Goal: Information Seeking & Learning: Find specific fact

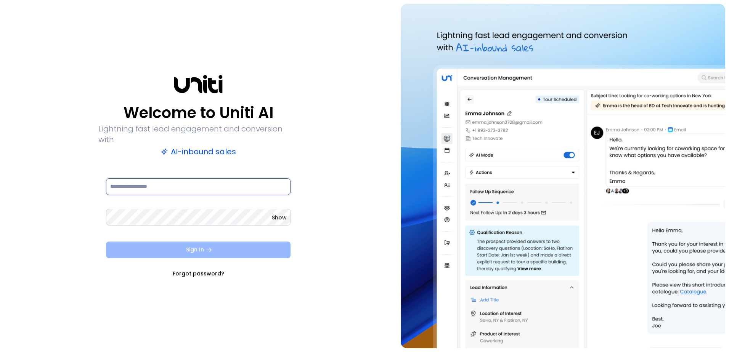
type input "**********"
click at [208, 248] on icon "submit" at bounding box center [209, 250] width 7 height 7
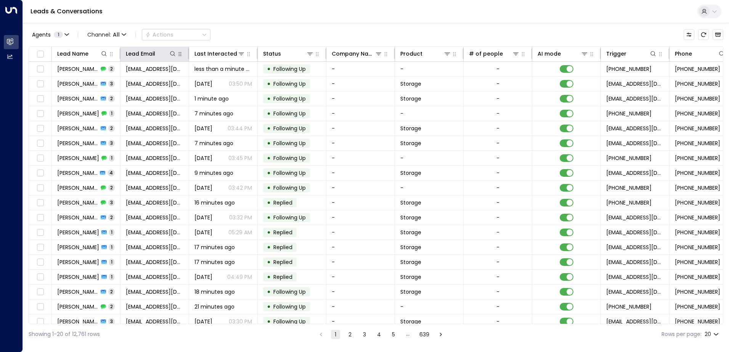
drag, startPoint x: 172, startPoint y: 55, endPoint x: 180, endPoint y: 58, distance: 8.4
click at [174, 55] on icon at bounding box center [173, 54] width 6 height 6
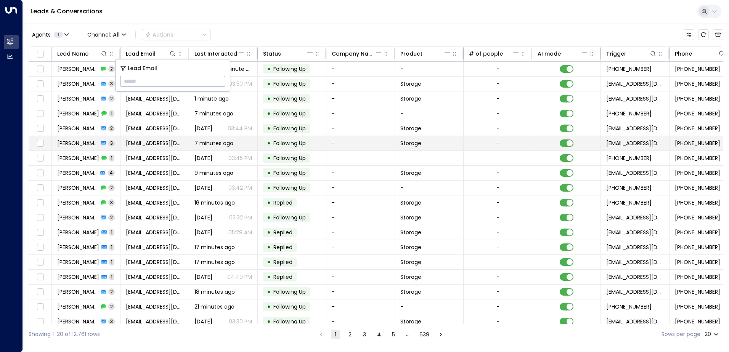
type input "**********"
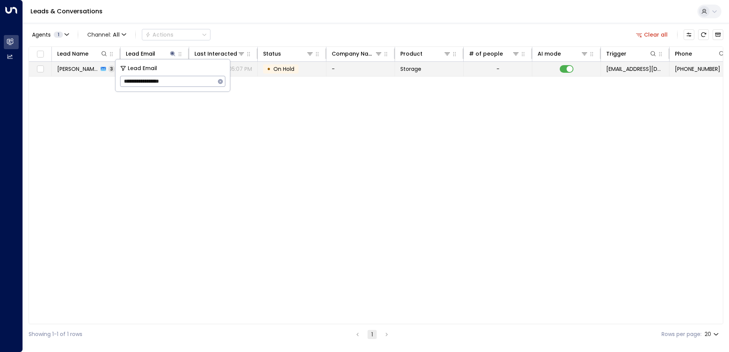
click at [405, 75] on td "Storage" at bounding box center [429, 69] width 69 height 14
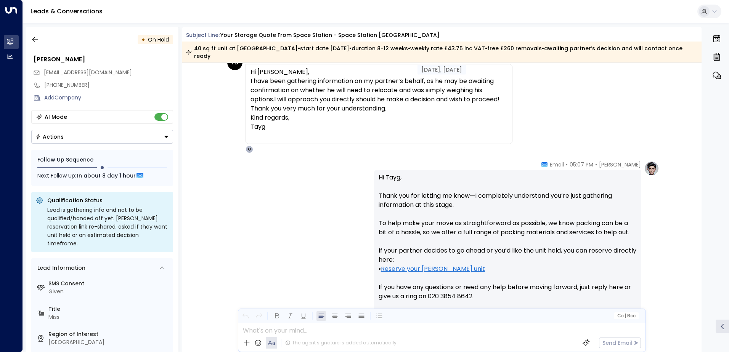
scroll to position [513, 0]
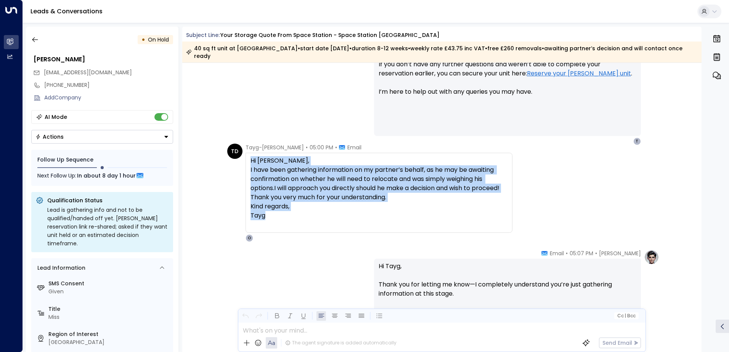
drag, startPoint x: 270, startPoint y: 206, endPoint x: 251, endPoint y: 153, distance: 55.5
click at [251, 156] on div "Hi [PERSON_NAME], I have been gathering information on my partner’s behalf, as …" at bounding box center [379, 188] width 257 height 64
drag, startPoint x: 251, startPoint y: 153, endPoint x: 277, endPoint y: 166, distance: 28.0
copy div "Hi [PERSON_NAME], I have been gathering information on my partner’s behalf, as …"
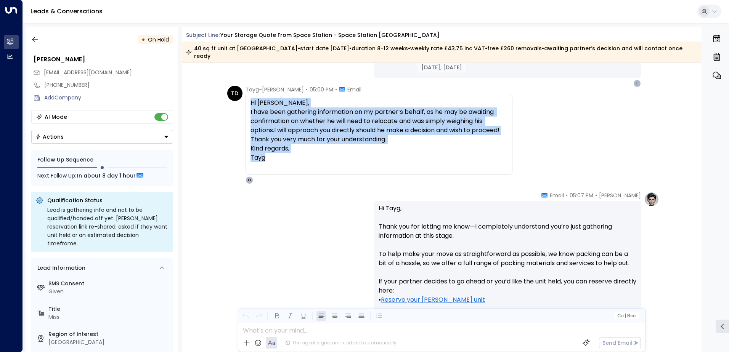
scroll to position [665, 0]
